Goal: Task Accomplishment & Management: Use online tool/utility

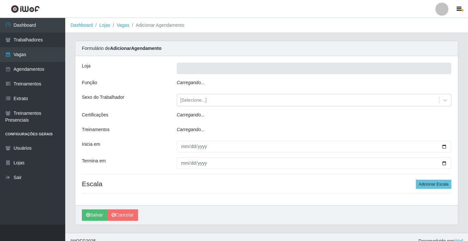
type input "Rede Econômico - Prata"
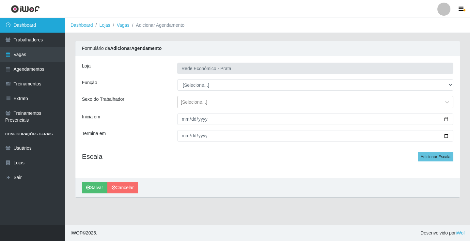
click at [56, 25] on link "Dashboard" at bounding box center [32, 25] width 65 height 15
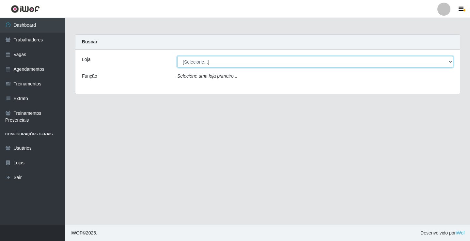
click at [444, 58] on select "[Selecione...] Rede Econômico - Prata" at bounding box center [315, 61] width 276 height 11
select select "192"
click at [177, 56] on select "[Selecione...] Rede Econômico - Prata" at bounding box center [315, 61] width 276 height 11
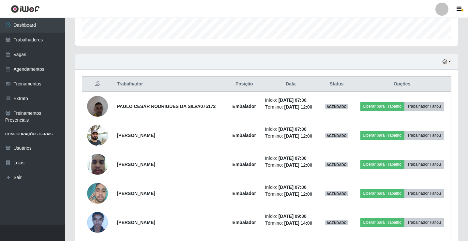
scroll to position [196, 0]
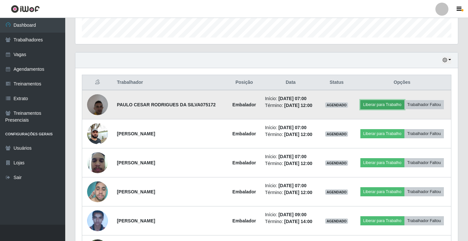
click at [386, 105] on button "Liberar para Trabalho" at bounding box center [382, 104] width 44 height 9
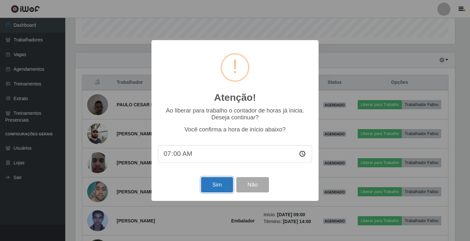
click at [222, 186] on button "Sim" at bounding box center [217, 184] width 32 height 15
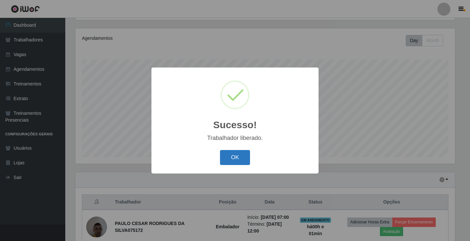
click at [231, 163] on button "OK" at bounding box center [235, 157] width 30 height 15
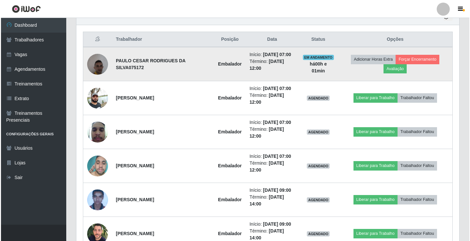
scroll to position [239, 0]
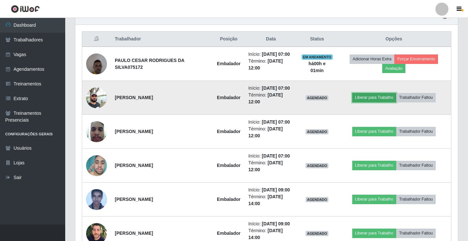
click at [373, 97] on button "Liberar para Trabalho" at bounding box center [374, 97] width 44 height 9
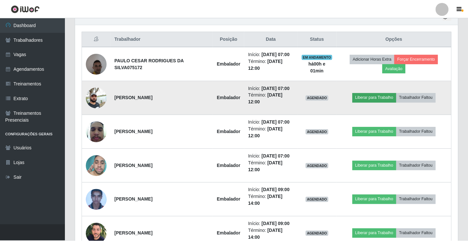
scroll to position [135, 379]
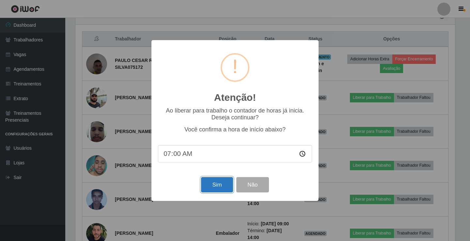
click at [217, 182] on button "Sim" at bounding box center [217, 184] width 32 height 15
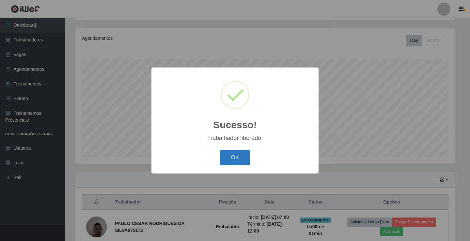
click at [231, 151] on button "OK" at bounding box center [235, 157] width 30 height 15
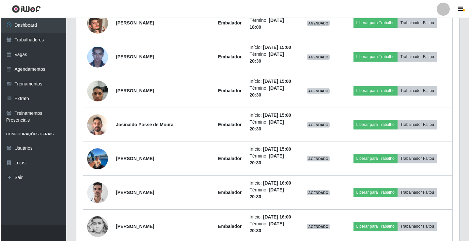
scroll to position [630, 0]
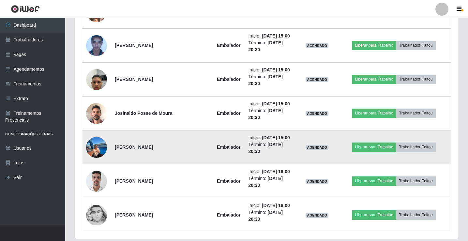
click at [95, 144] on img at bounding box center [96, 147] width 21 height 29
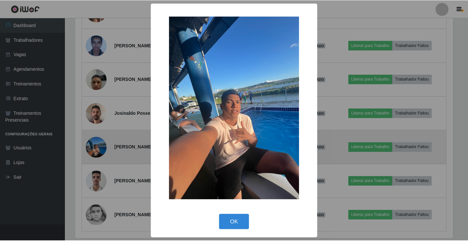
scroll to position [135, 379]
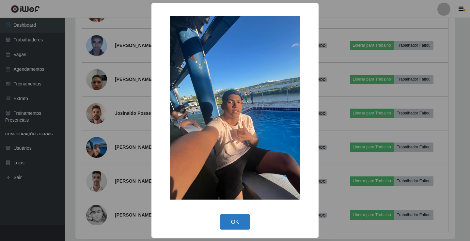
click at [237, 218] on button "OK" at bounding box center [235, 221] width 30 height 15
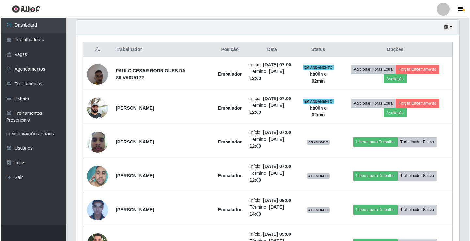
scroll to position [261, 0]
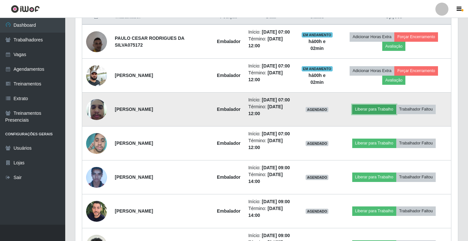
click at [376, 109] on button "Liberar para Trabalho" at bounding box center [374, 109] width 44 height 9
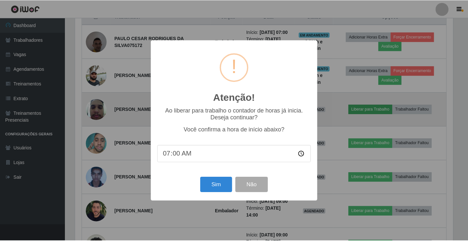
scroll to position [135, 379]
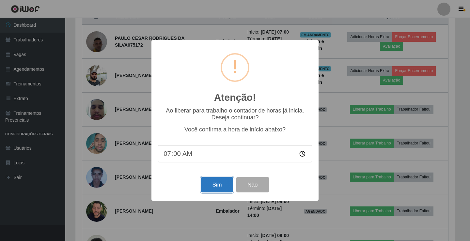
click at [222, 181] on button "Sim" at bounding box center [217, 184] width 32 height 15
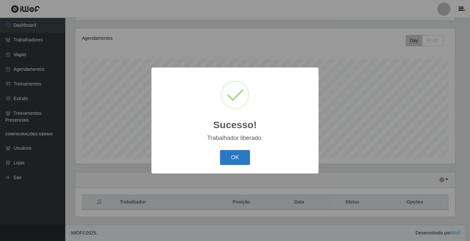
click at [224, 156] on button "OK" at bounding box center [235, 157] width 30 height 15
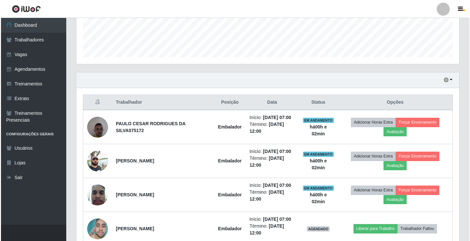
scroll to position [272, 0]
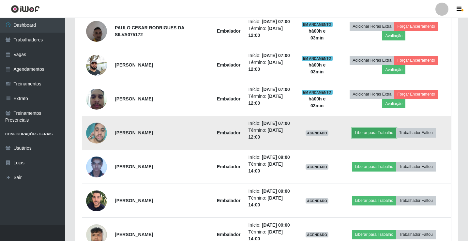
click at [379, 129] on button "Liberar para Trabalho" at bounding box center [374, 132] width 44 height 9
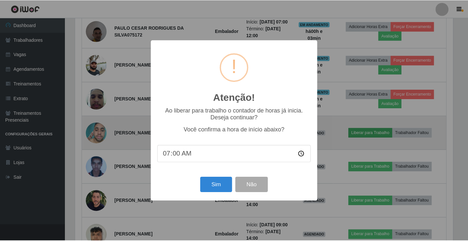
scroll to position [135, 379]
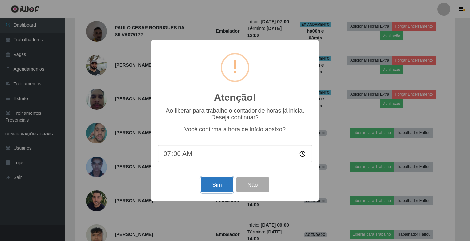
click at [216, 192] on button "Sim" at bounding box center [217, 184] width 32 height 15
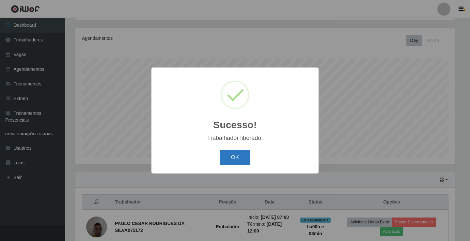
click at [231, 151] on button "OK" at bounding box center [235, 157] width 30 height 15
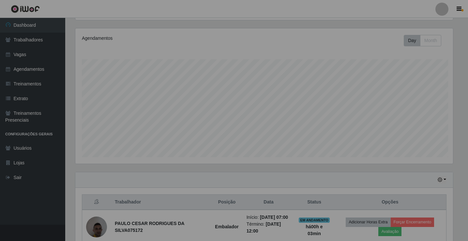
scroll to position [135, 383]
